Goal: Task Accomplishment & Management: Manage account settings

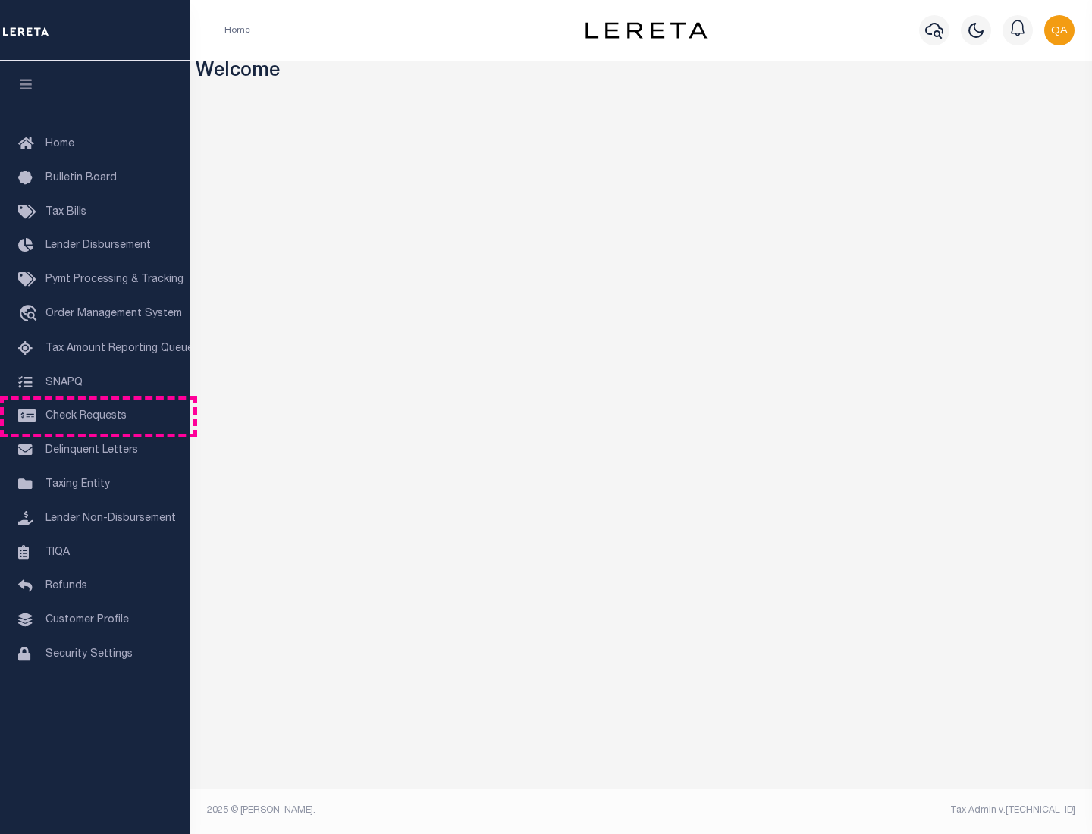
click at [95, 416] on span "Check Requests" at bounding box center [85, 416] width 81 height 11
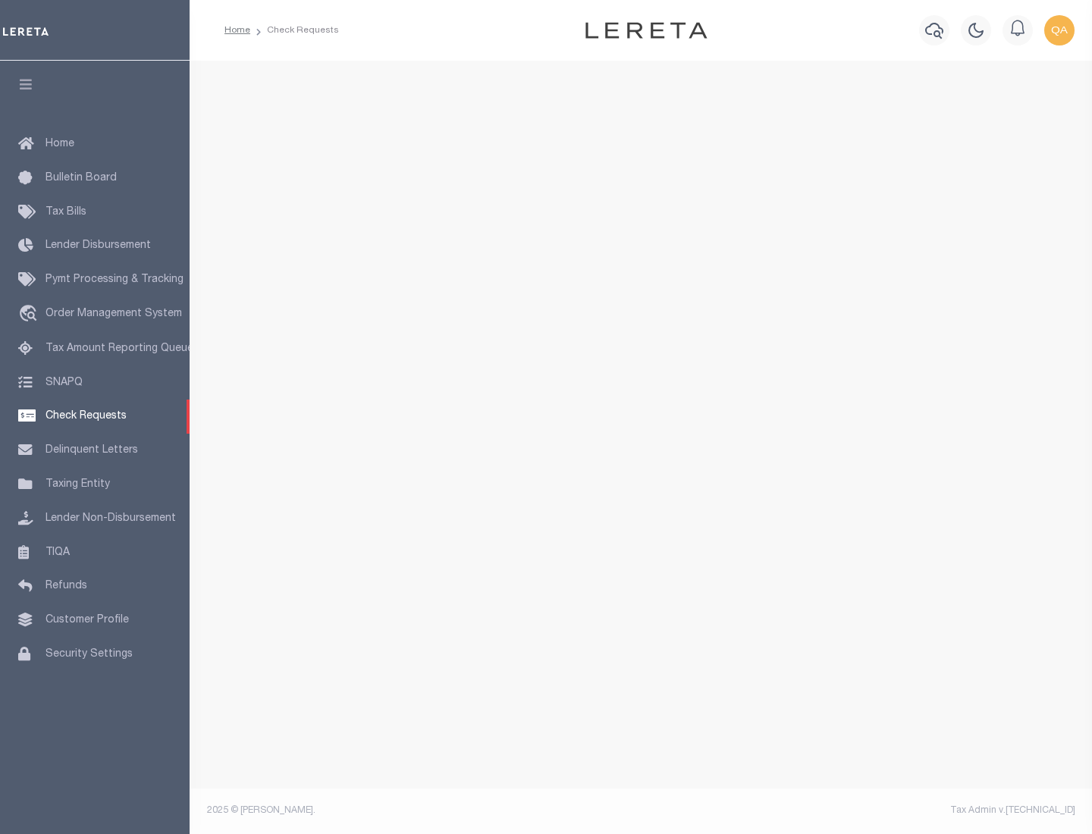
select select "50"
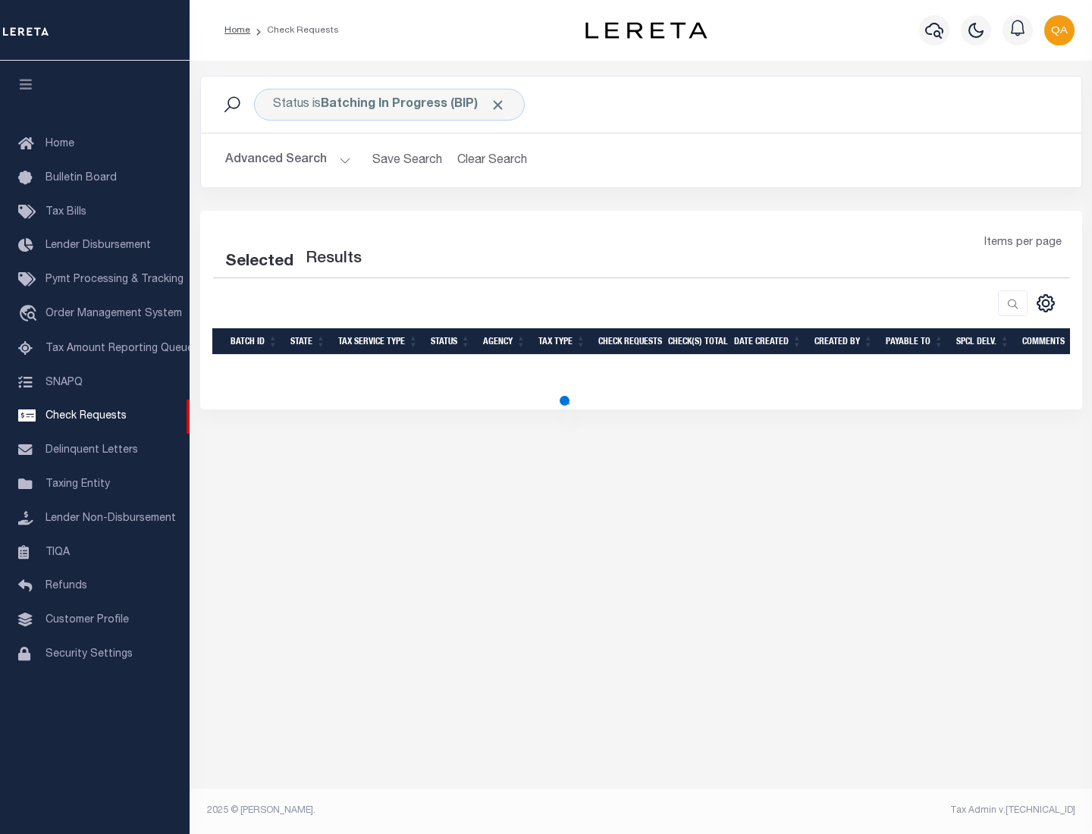
select select "50"
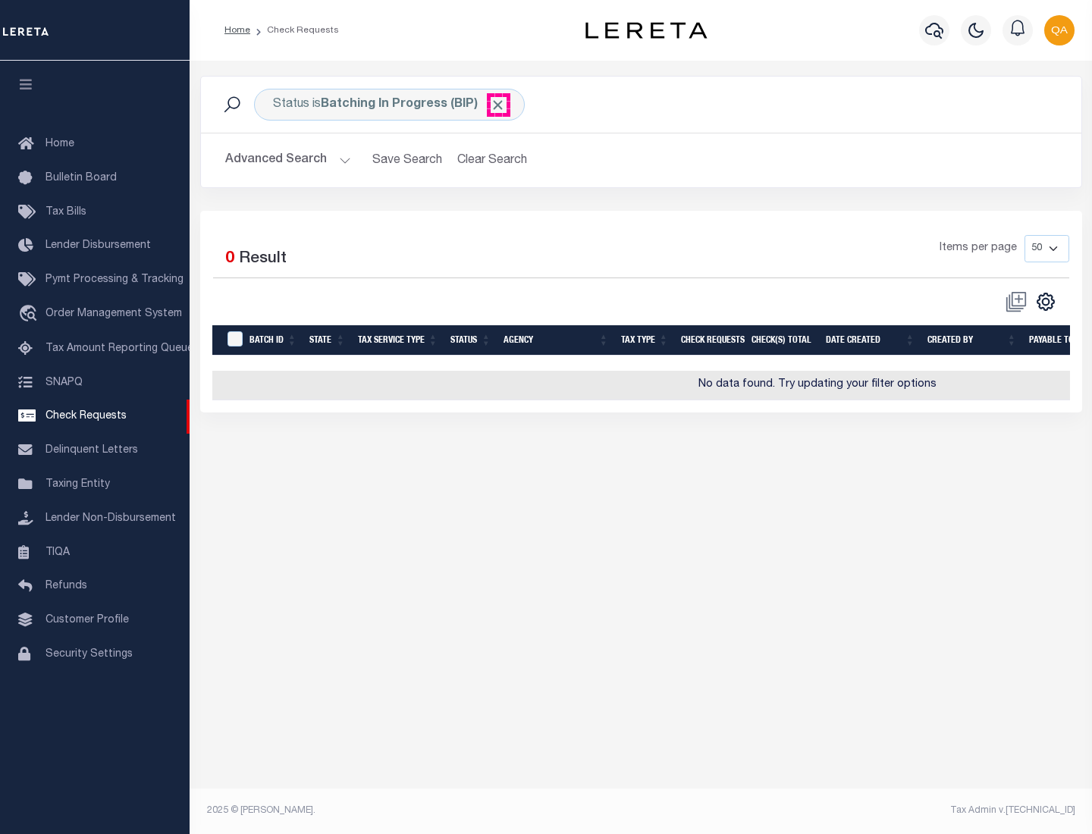
click at [498, 105] on span "Click to Remove" at bounding box center [498, 105] width 16 height 16
